Goal: Task Accomplishment & Management: Use online tool/utility

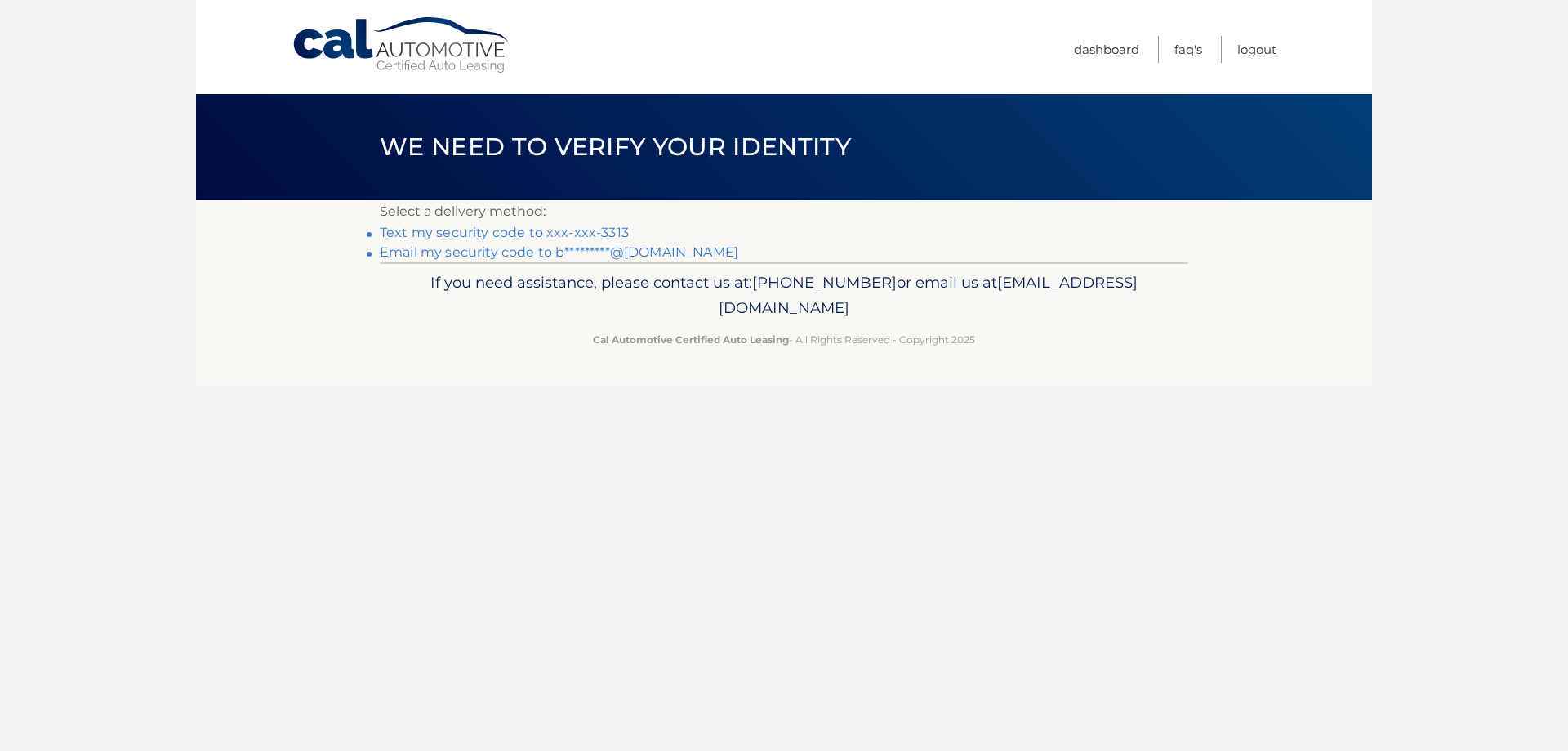
click at [490, 236] on link "Text my security code to xxx-xxx-3313" at bounding box center [504, 233] width 249 height 16
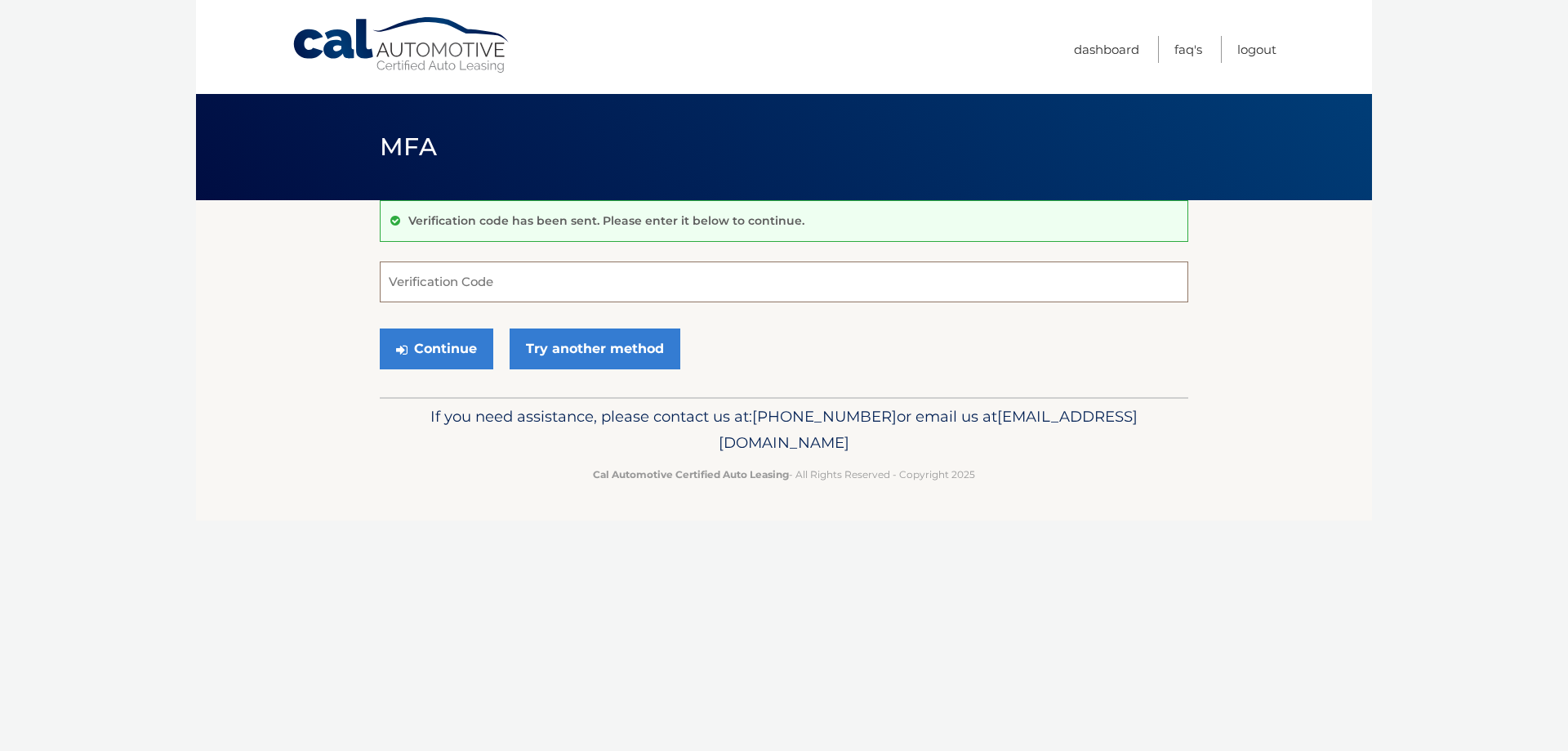
click at [465, 285] on input "Verification Code" at bounding box center [784, 281] width 809 height 41
type input "211470"
click at [380, 328] on button "Continue" at bounding box center [436, 348] width 113 height 41
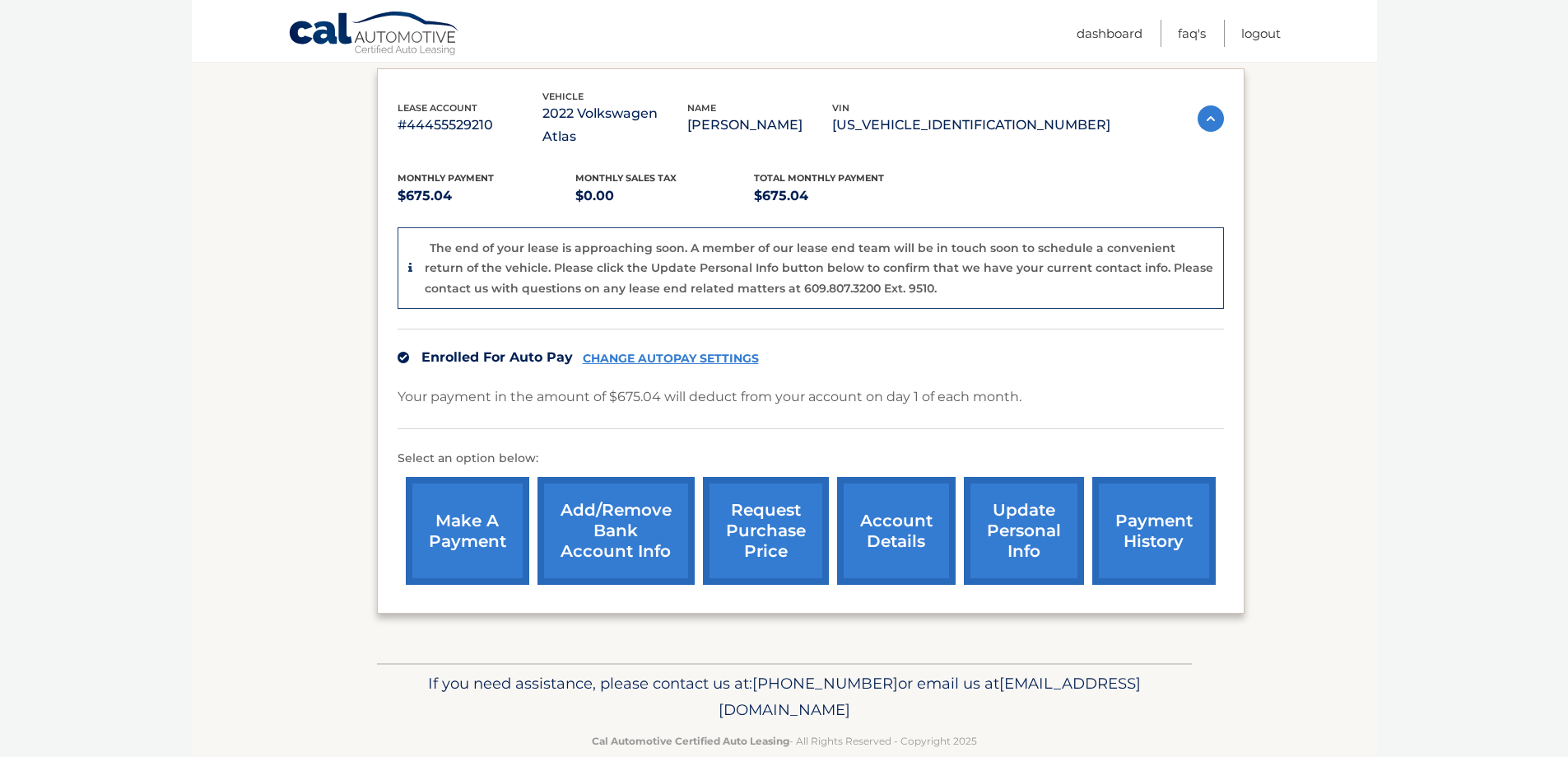
scroll to position [281, 0]
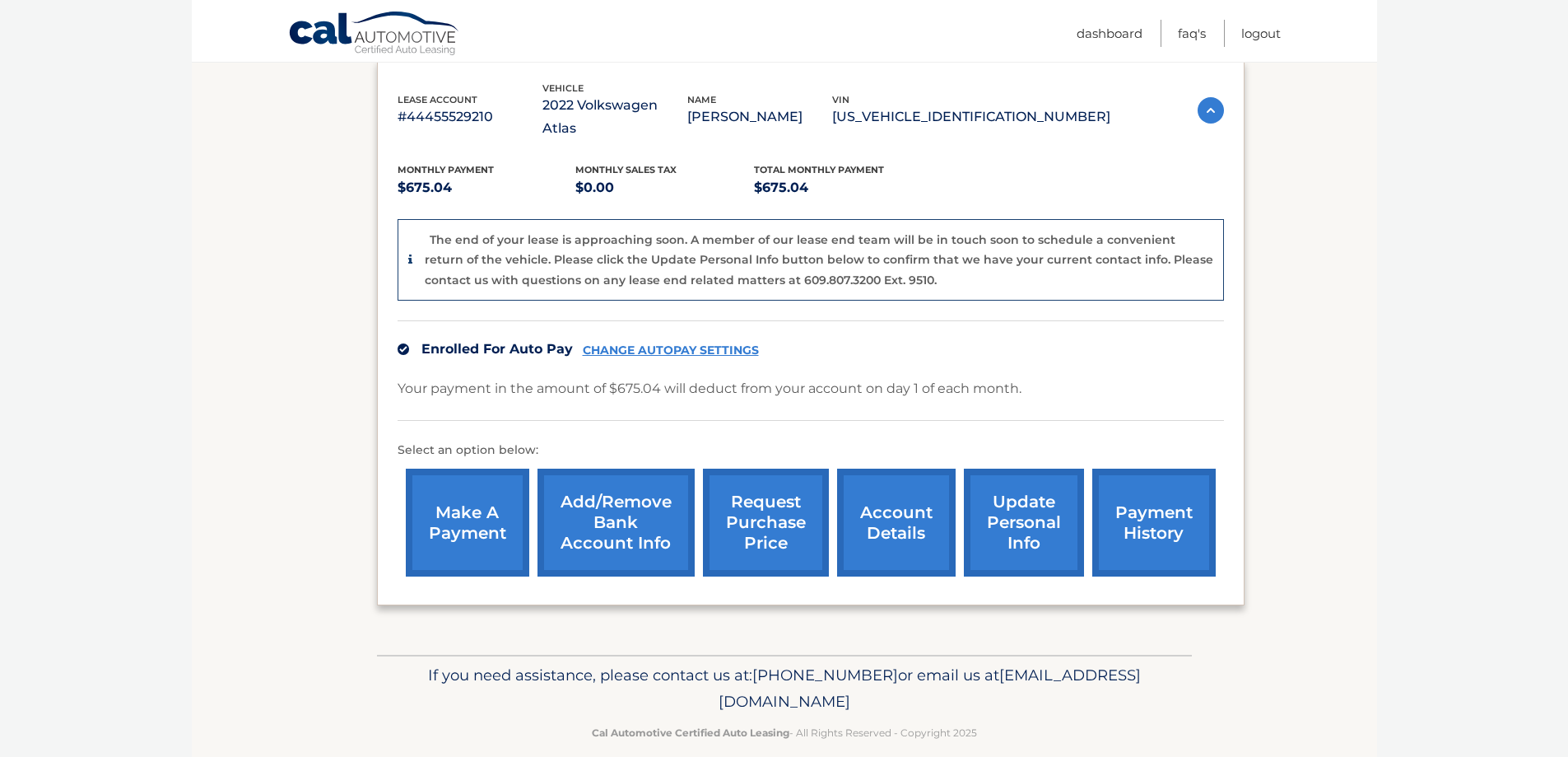
click at [761, 499] on link "request purchase price" at bounding box center [765, 522] width 126 height 108
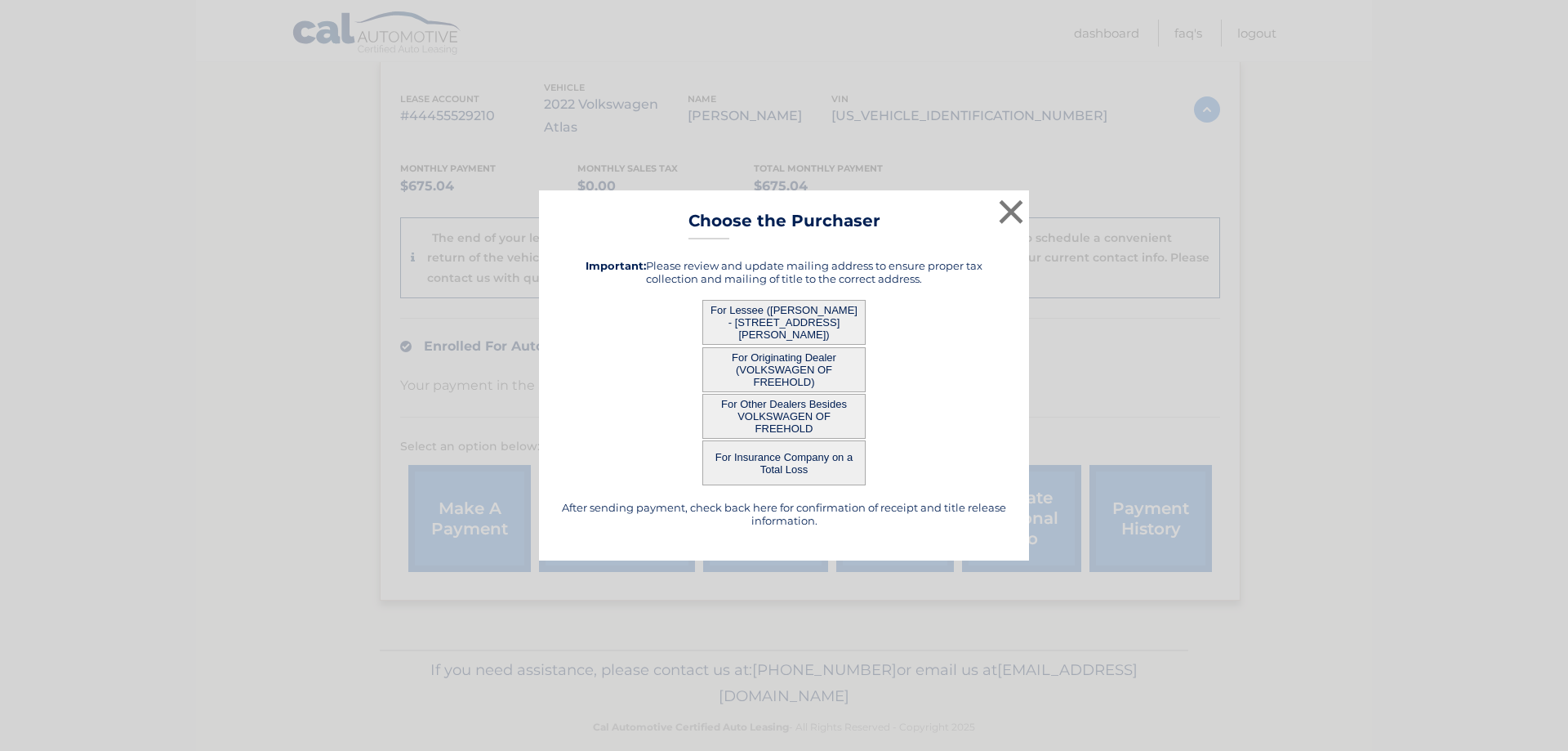
click at [815, 318] on button "For Lessee ([PERSON_NAME] - [STREET_ADDRESS][PERSON_NAME])" at bounding box center [784, 322] width 163 height 45
click at [789, 320] on button "For Lessee ([PERSON_NAME] - [STREET_ADDRESS][PERSON_NAME])" at bounding box center [784, 322] width 163 height 45
click at [789, 319] on button "For Lessee ([PERSON_NAME] - [STREET_ADDRESS][PERSON_NAME])" at bounding box center [784, 322] width 163 height 45
click at [1008, 211] on button "×" at bounding box center [1011, 212] width 33 height 33
